Goal: Task Accomplishment & Management: Complete application form

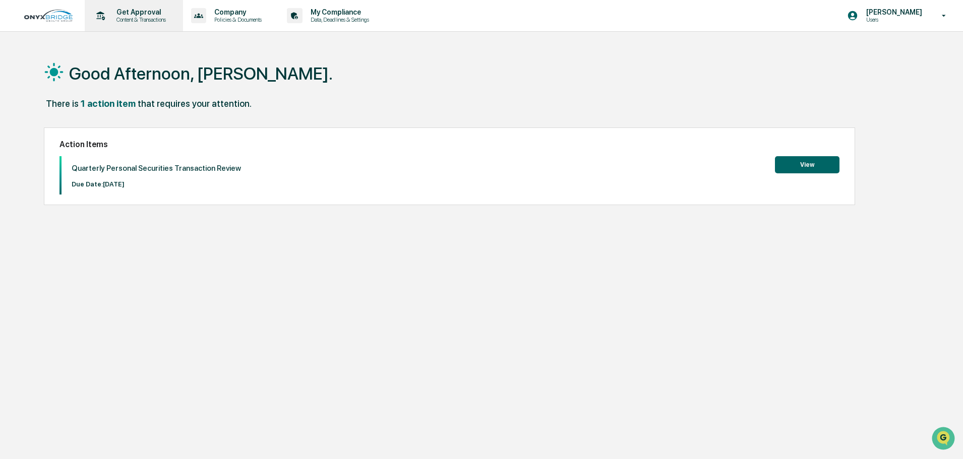
click at [141, 14] on p "Get Approval" at bounding box center [139, 12] width 63 height 8
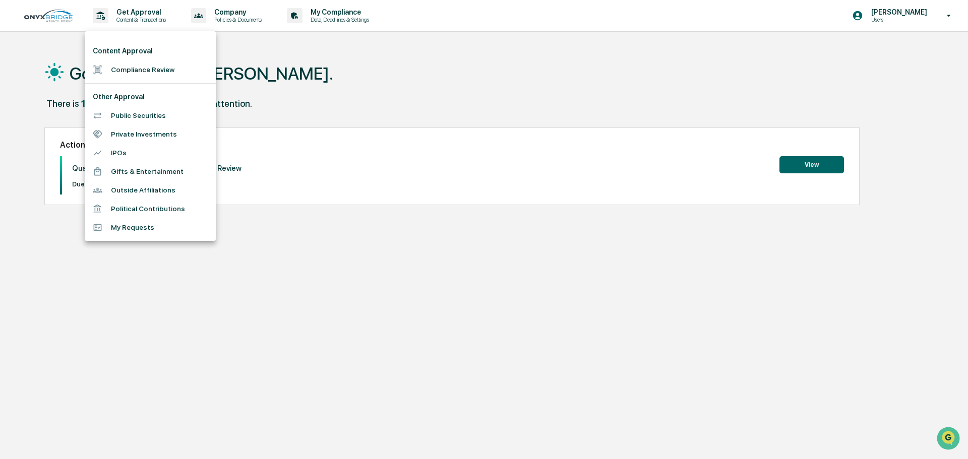
click at [145, 172] on li "Gifts & Entertainment" at bounding box center [150, 171] width 131 height 19
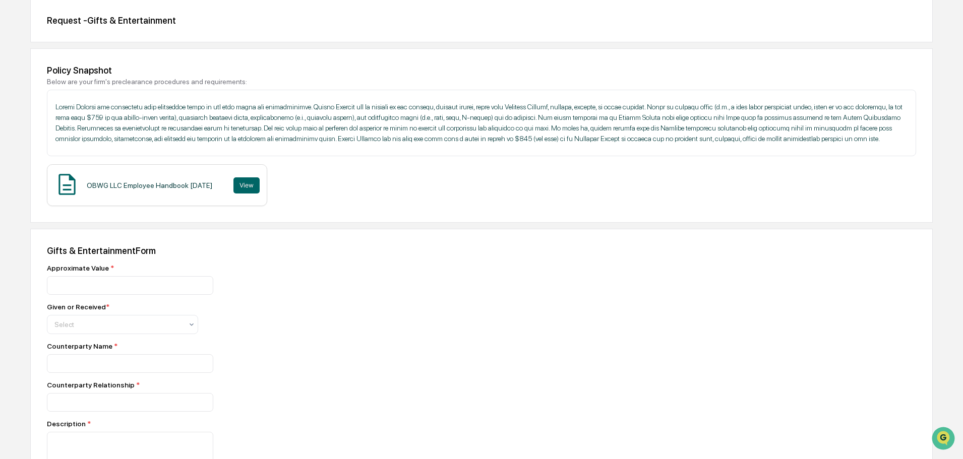
scroll to position [101, 0]
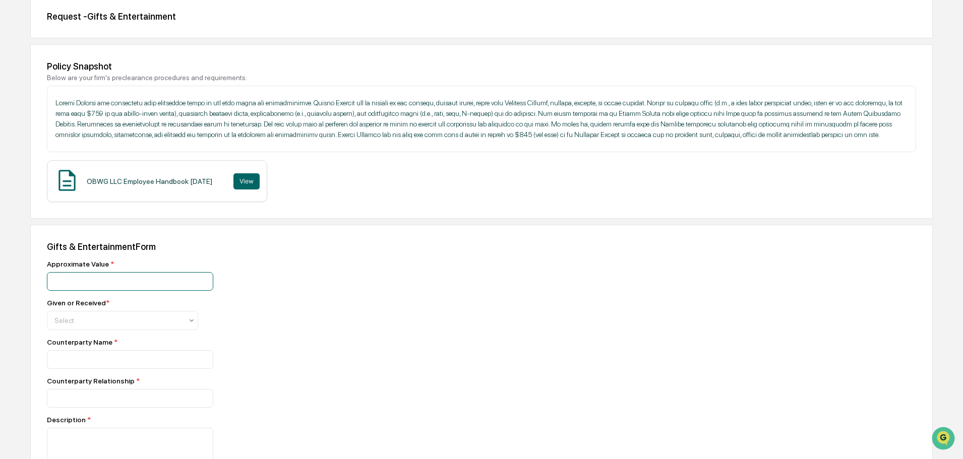
click at [121, 281] on input "number" at bounding box center [130, 281] width 166 height 19
type input "*****"
drag, startPoint x: 100, startPoint y: 315, endPoint x: 105, endPoint y: 313, distance: 5.6
click at [105, 313] on div "Select" at bounding box center [122, 320] width 151 height 19
drag, startPoint x: 70, startPoint y: 345, endPoint x: 74, endPoint y: 338, distance: 7.7
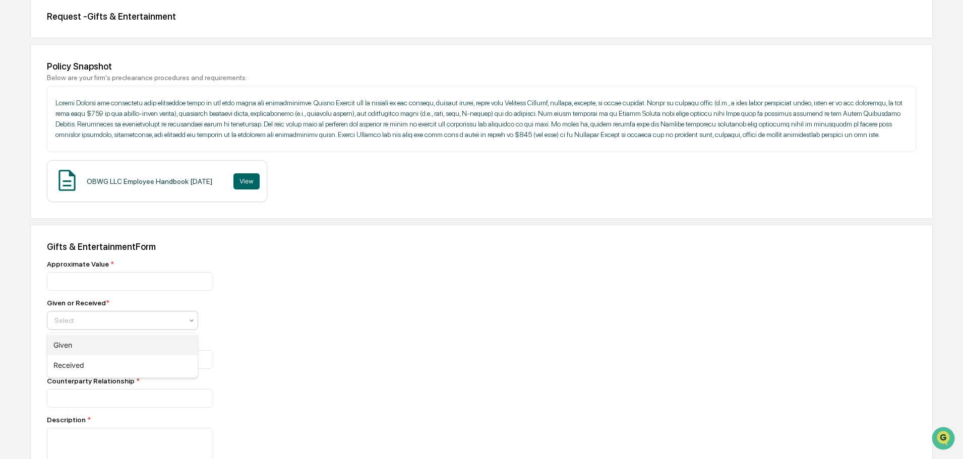
click at [73, 341] on div "Given" at bounding box center [122, 345] width 150 height 20
click at [91, 361] on input at bounding box center [130, 359] width 166 height 19
click at [62, 363] on input at bounding box center [130, 359] width 166 height 19
type input "**********"
click at [86, 403] on input at bounding box center [130, 398] width 166 height 19
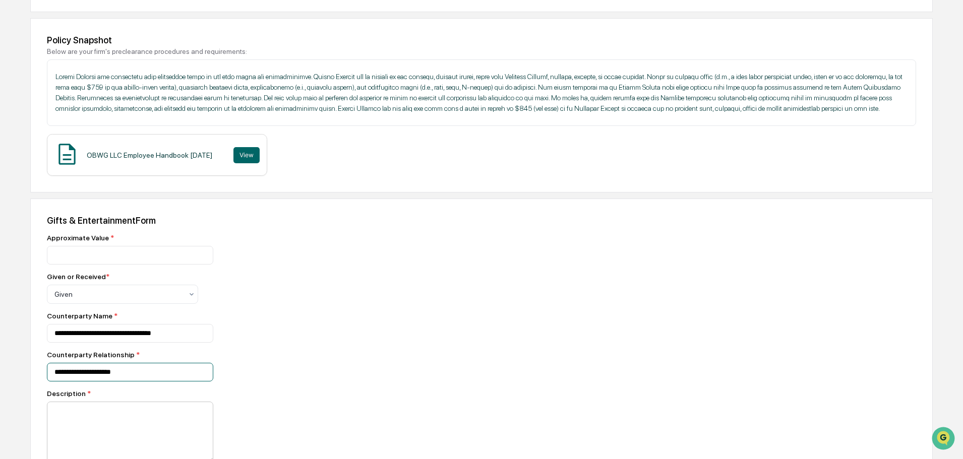
scroll to position [151, 0]
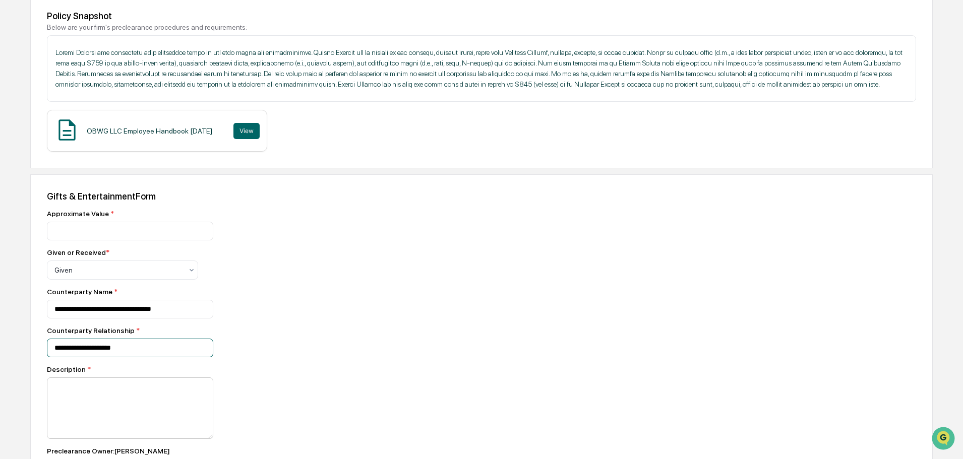
type input "**********"
click at [99, 389] on textarea at bounding box center [130, 409] width 166 height 62
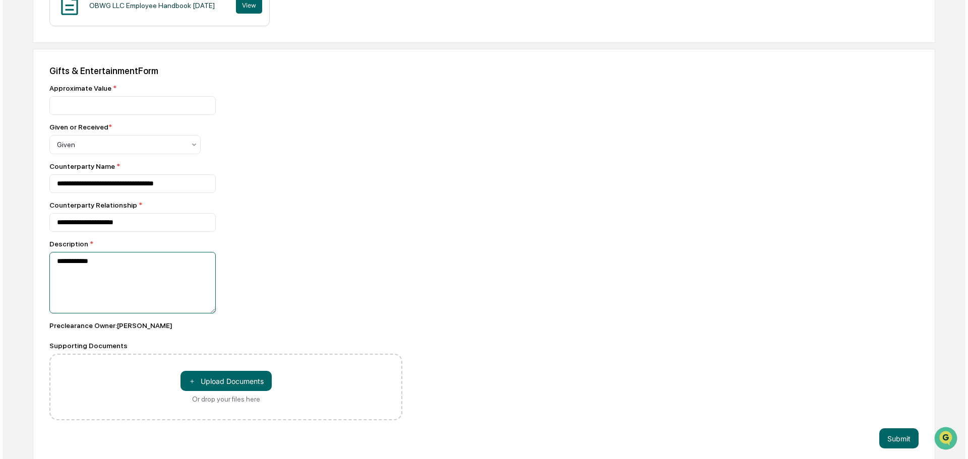
scroll to position [284, 0]
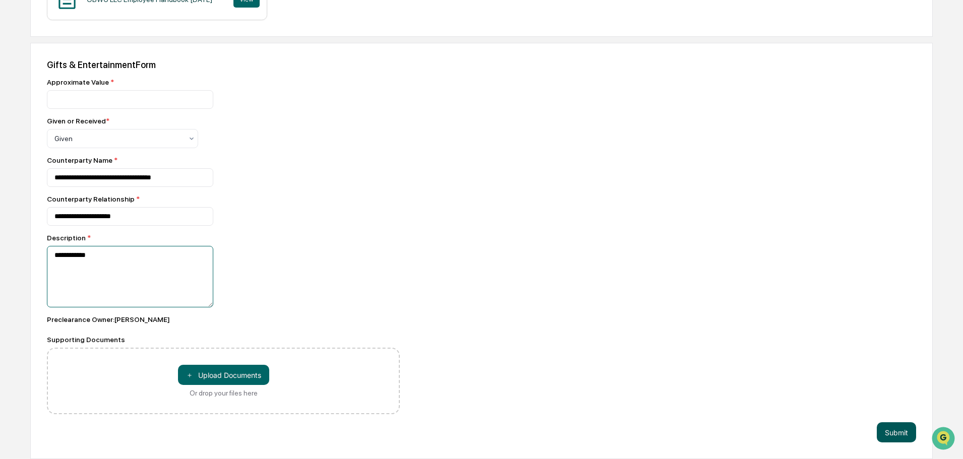
type textarea "**********"
click at [895, 429] on button "Submit" at bounding box center [896, 433] width 39 height 20
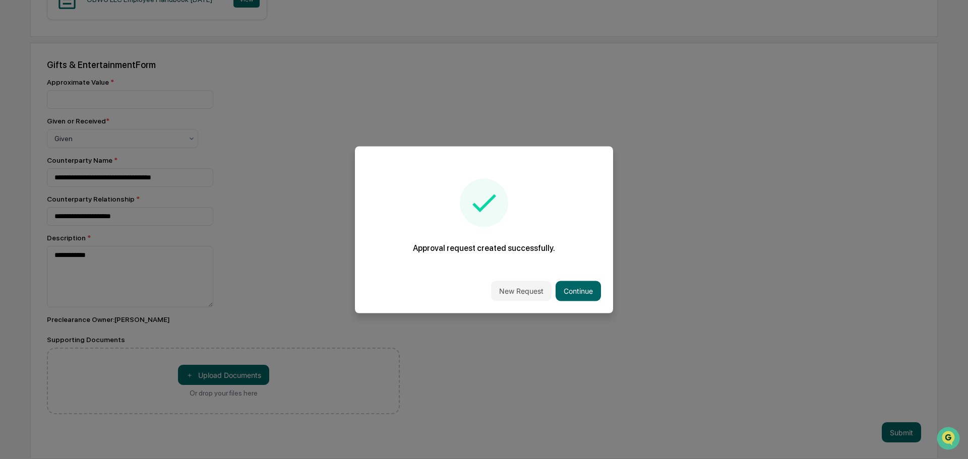
click at [566, 187] on div "Approval request created successfully." at bounding box center [484, 216] width 258 height 74
click at [572, 287] on button "Continue" at bounding box center [578, 291] width 45 height 20
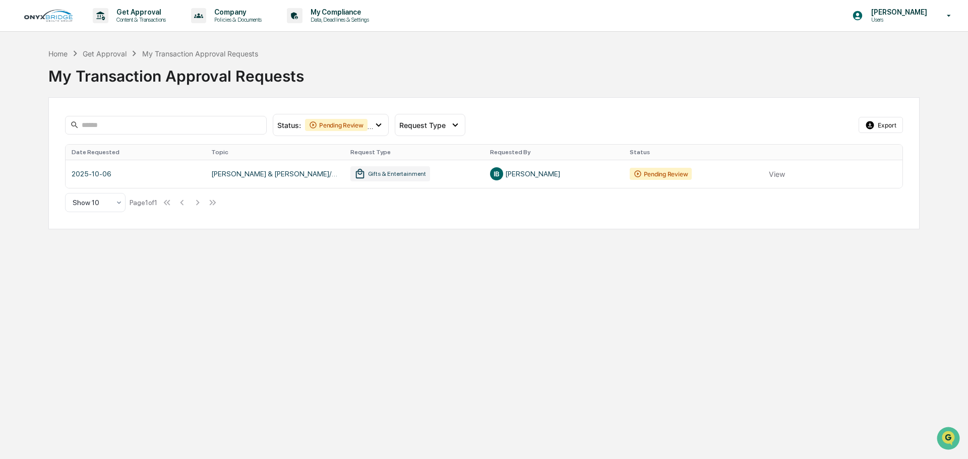
click at [951, 17] on icon at bounding box center [949, 16] width 18 height 10
click at [857, 50] on li "Logout" at bounding box center [889, 51] width 141 height 19
